Goal: Find specific page/section: Find specific page/section

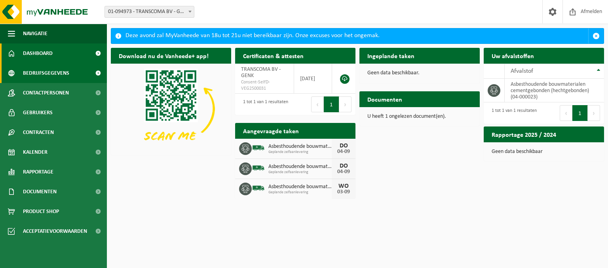
click at [51, 76] on span "Bedrijfsgegevens" at bounding box center [46, 73] width 46 height 20
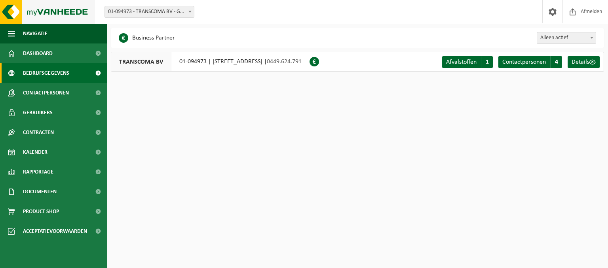
click at [63, 11] on img at bounding box center [47, 12] width 95 height 24
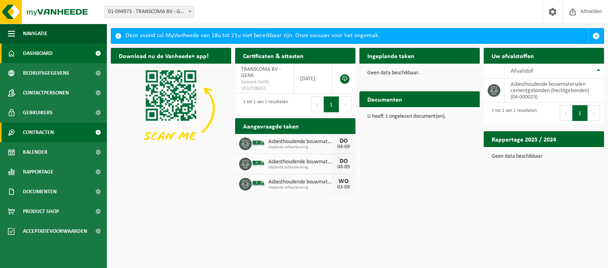
click at [38, 135] on span "Contracten" at bounding box center [38, 133] width 31 height 20
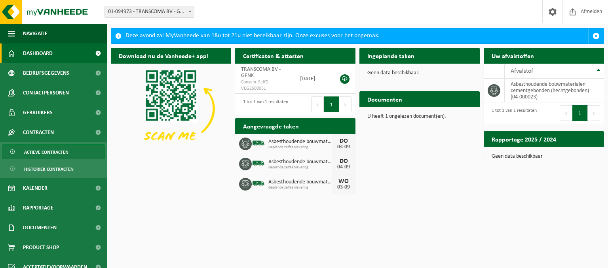
click at [42, 153] on span "Actieve contracten" at bounding box center [46, 152] width 44 height 15
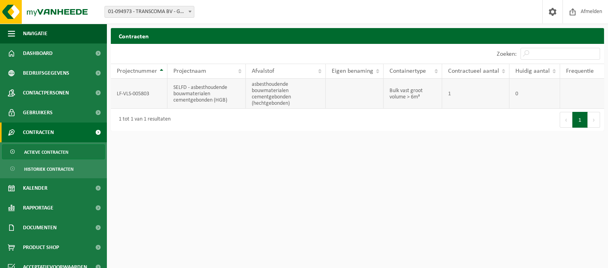
click at [149, 97] on td "LF-VLS-005803" at bounding box center [139, 94] width 57 height 30
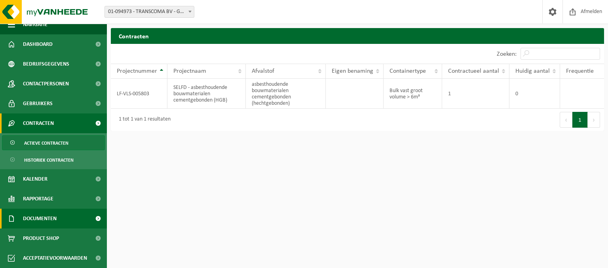
click at [45, 218] on span "Documenten" at bounding box center [40, 219] width 34 height 20
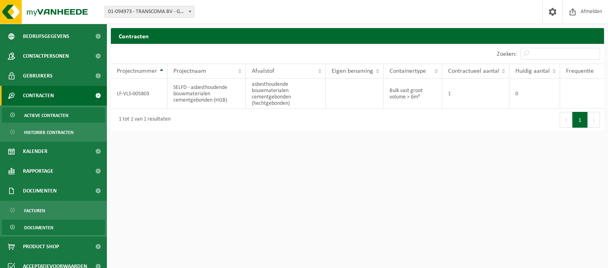
scroll to position [45, 0]
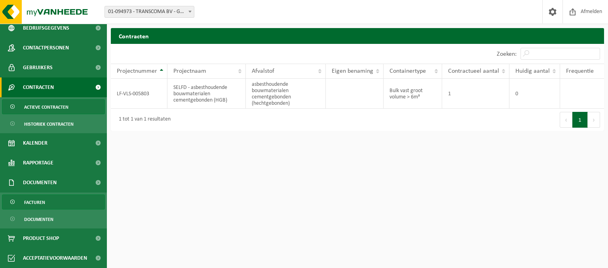
click at [35, 205] on span "Facturen" at bounding box center [34, 202] width 21 height 15
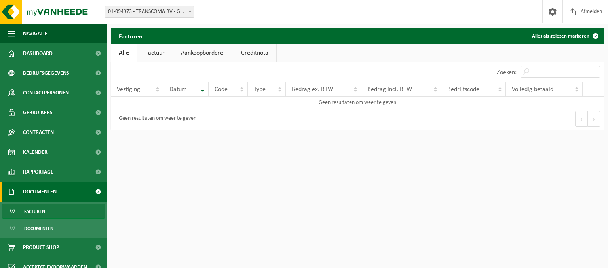
scroll to position [9, 0]
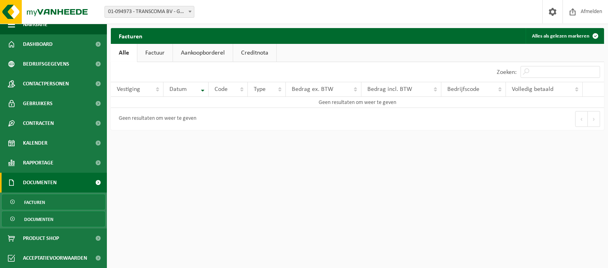
click at [48, 219] on span "Documenten" at bounding box center [38, 219] width 29 height 15
